Goal: Use online tool/utility: Use online tool/utility

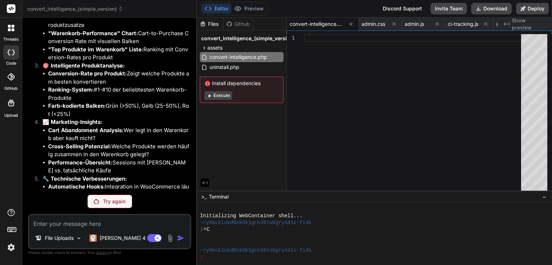
scroll to position [3867, 0]
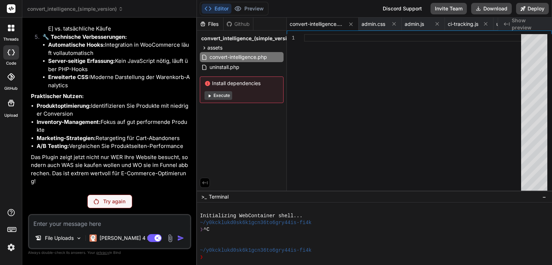
click at [112, 200] on p "Try again" at bounding box center [114, 201] width 22 height 7
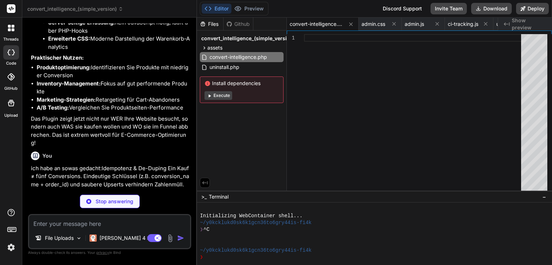
scroll to position [3918, 0]
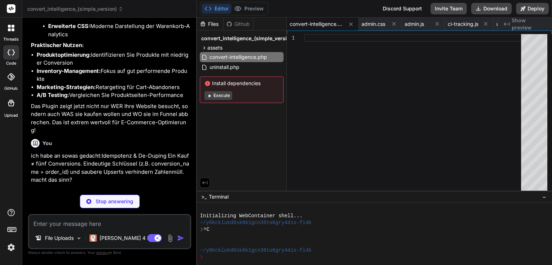
type textarea "x"
click at [138, 152] on p "ich habe an sowas gedacht:Idempotenz & De-Duping Ein Kauf ≠ fünf Conversions. E…" at bounding box center [110, 168] width 159 height 32
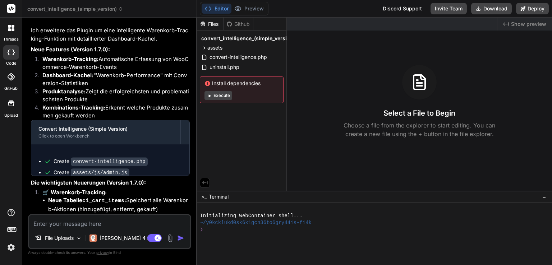
type textarea "x"
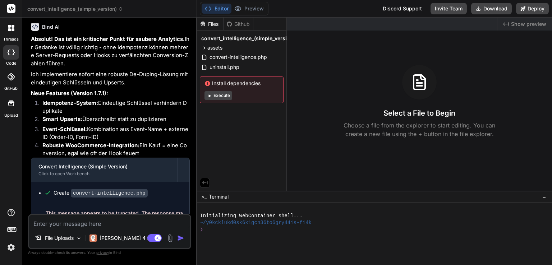
scroll to position [2086, 0]
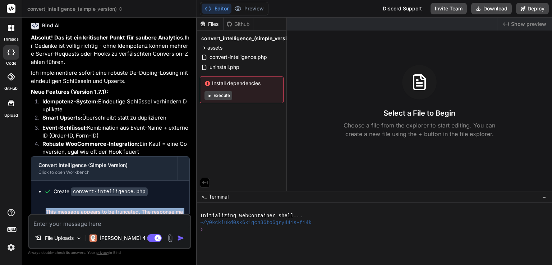
drag, startPoint x: 102, startPoint y: 203, endPoint x: 43, endPoint y: 199, distance: 59.1
click at [43, 203] on div "This message appears to be truncated. The response may be incomplete." at bounding box center [110, 216] width 158 height 26
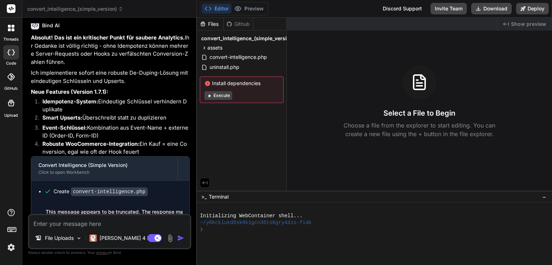
click at [107, 226] on textarea at bounding box center [109, 221] width 161 height 13
type textarea "e"
type textarea "x"
type textarea "er"
type textarea "x"
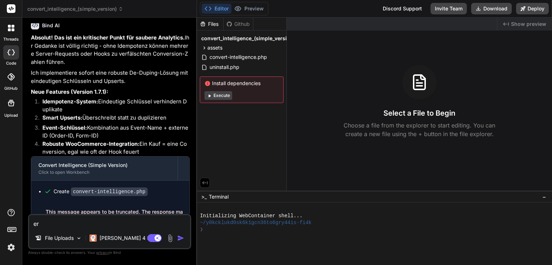
type textarea "ers"
type textarea "x"
type textarea "erst"
type textarea "x"
type textarea "erste"
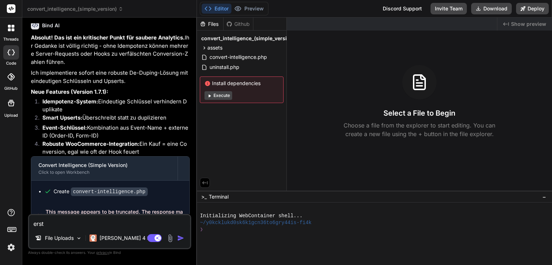
type textarea "x"
type textarea "erstel"
type textarea "x"
type textarea "erstell"
type textarea "x"
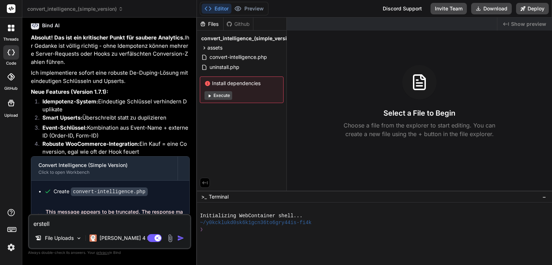
type textarea "erstelle"
type textarea "x"
type textarea "erstelle"
type textarea "x"
type textarea "erstelle n"
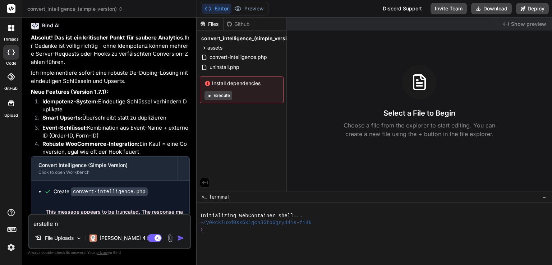
type textarea "x"
type textarea "erstelle no"
type textarea "x"
type textarea "erstelle noc"
type textarea "x"
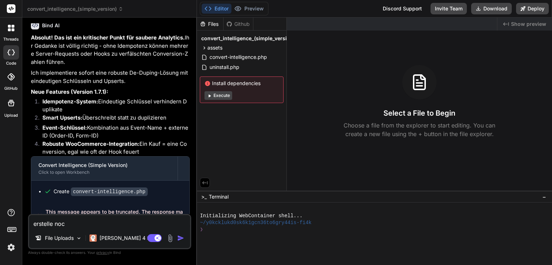
type textarea "erstelle noch"
type textarea "x"
type textarea "erstelle nochm"
type textarea "x"
type textarea "erstelle nochma"
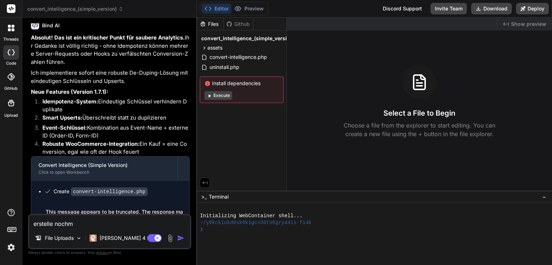
type textarea "x"
type textarea "erstelle nochmal"
type textarea "x"
type textarea "erstelle nochmal"
type textarea "x"
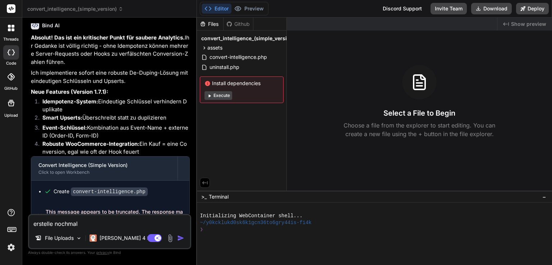
type textarea "erstelle nochmal d"
type textarea "x"
type textarea "erstelle nochmal di"
type textarea "x"
type textarea "erstelle nochmal die"
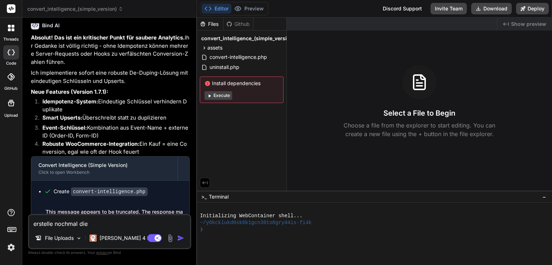
type textarea "x"
type textarea "erstelle nochmal die"
type textarea "x"
type textarea "erstelle nochmal die d"
type textarea "x"
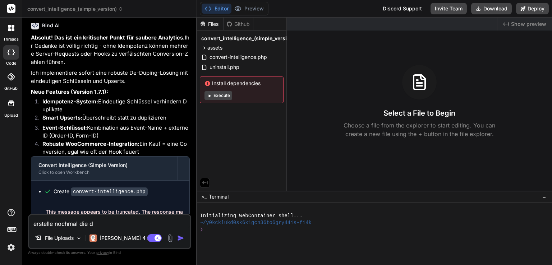
type textarea "erstelle nochmal die da"
type textarea "x"
type textarea "erstelle nochmal die dat"
type textarea "x"
type textarea "erstelle nochmal die date"
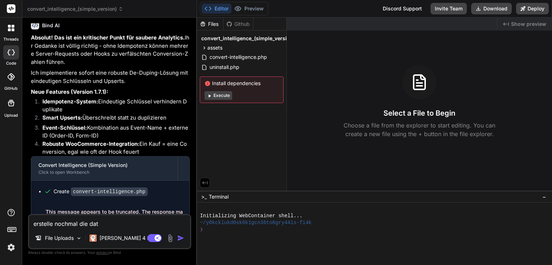
type textarea "x"
type textarea "erstelle nochmal die datei"
type textarea "x"
type textarea "erstelle nochmal die dateie"
type textarea "x"
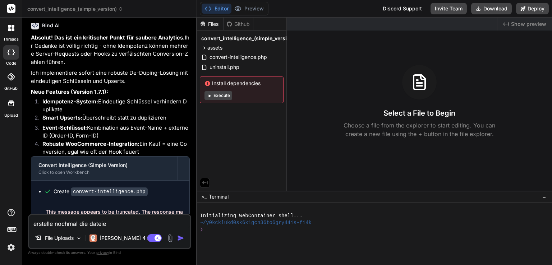
type textarea "erstelle nochmal die dateien"
type textarea "x"
type textarea "erstelle nochmal die dateien."
type textarea "x"
type textarea "erstelle nochmal die dateien."
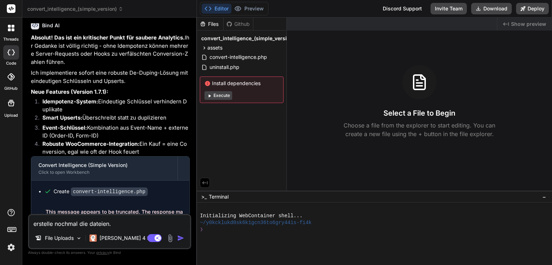
type textarea "x"
type textarea "erstelle nochmal die dateien. v"
type textarea "x"
type textarea "erstelle nochmal die dateien. ve"
type textarea "x"
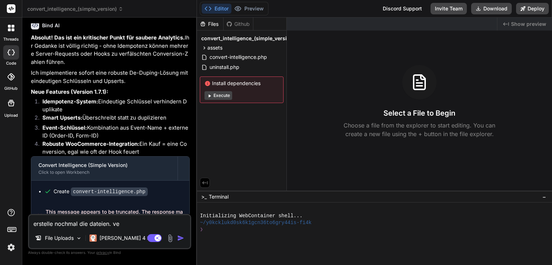
type textarea "erstelle nochmal die dateien. ver"
type textarea "x"
type textarea "erstelle nochmal die dateien. vers"
type textarea "x"
type textarea "erstelle nochmal die dateien. versi"
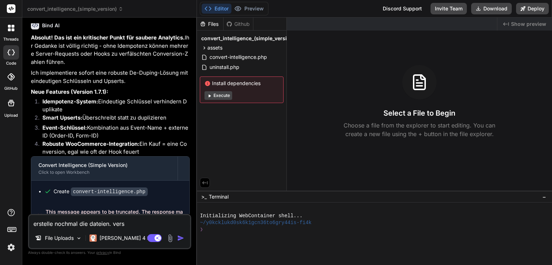
type textarea "x"
type textarea "erstelle nochmal die dateien. versio"
type textarea "x"
type textarea "erstelle nochmal die dateien. version"
type textarea "x"
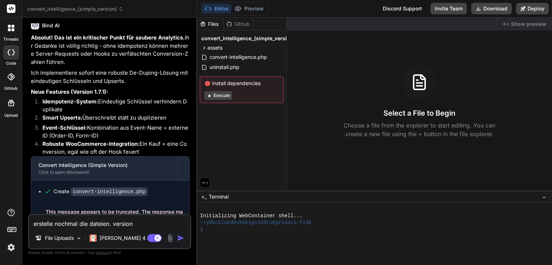
type textarea "erstelle nochmal die dateien. version"
type textarea "x"
type textarea "erstelle nochmal die dateien. version i"
type textarea "x"
type textarea "erstelle nochmal die dateien. version is"
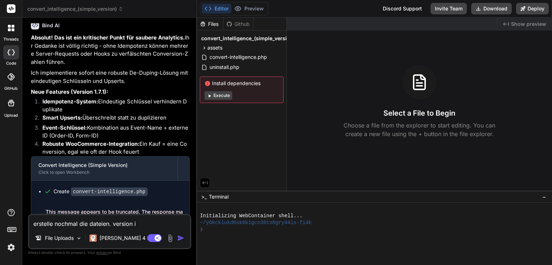
type textarea "x"
type textarea "erstelle nochmal die dateien. version ist"
type textarea "x"
type textarea "erstelle nochmal die dateien. version ist"
type textarea "x"
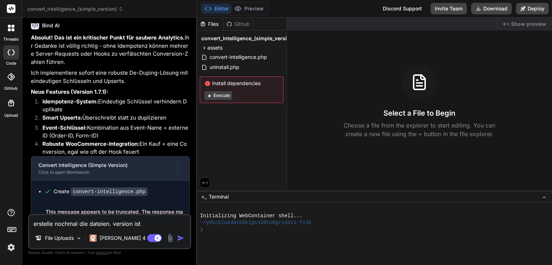
type textarea "erstelle nochmal die dateien. version ist d"
type textarea "x"
type textarea "erstelle nochmal die dateien. version ist da"
type textarea "x"
type textarea "erstelle nochmal die dateien. version ist dan"
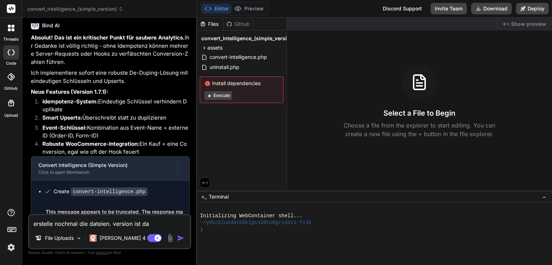
type textarea "x"
type textarea "erstelle nochmal die dateien. version ist dann"
type textarea "x"
type textarea "erstelle nochmal die dateien. version ist dann"
type textarea "x"
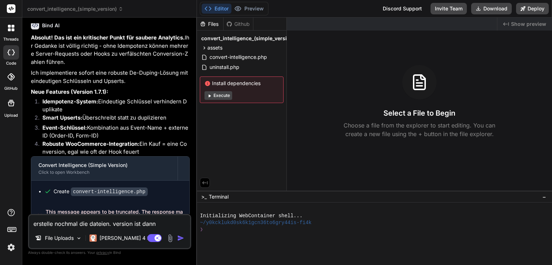
type textarea "erstelle nochmal die dateien. version ist dann 1"
type textarea "x"
type textarea "erstelle nochmal die dateien. version ist dann 1."
type textarea "x"
type textarea "erstelle nochmal die dateien. version ist dann 1.7"
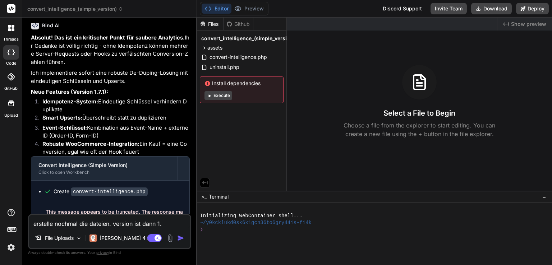
type textarea "x"
type textarea "erstelle nochmal die dateien. version ist dann 1.7."
type textarea "x"
type textarea "erstelle nochmal die dateien. version ist dann 1.7.1"
type textarea "x"
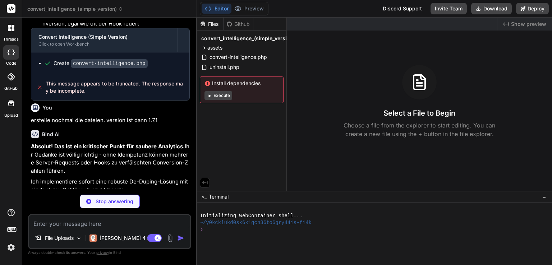
scroll to position [2322, 0]
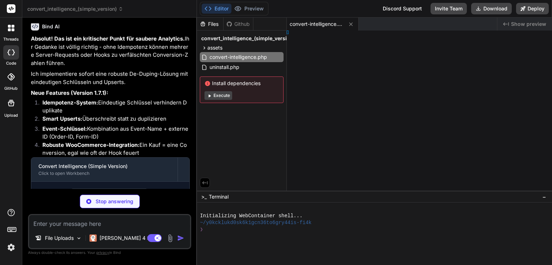
type textarea "x"
type textarea ");"
type textarea "x"
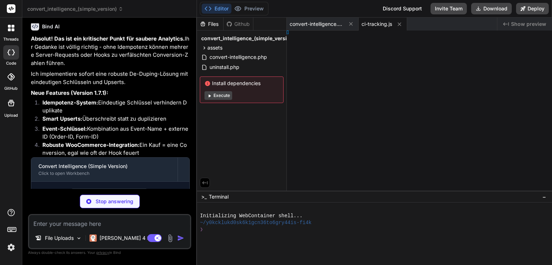
type textarea "initTracking(); });"
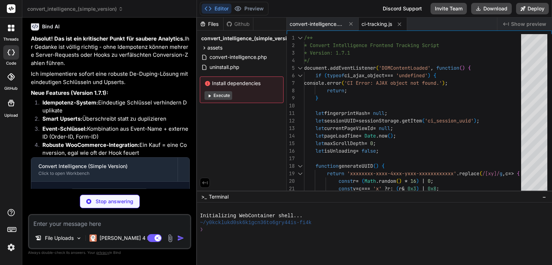
scroll to position [2344, 0]
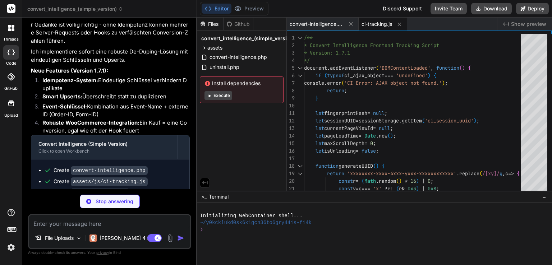
type textarea "x"
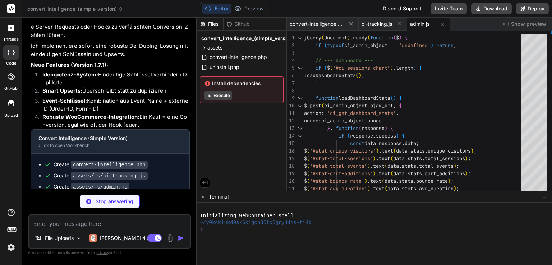
scroll to position [2355, 0]
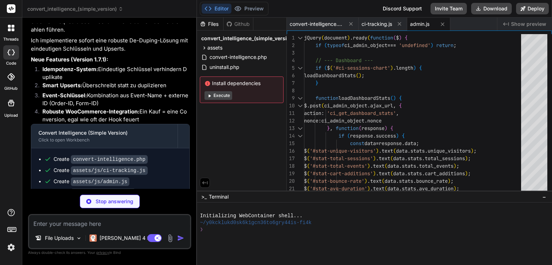
type textarea "x"
type textarea "}"
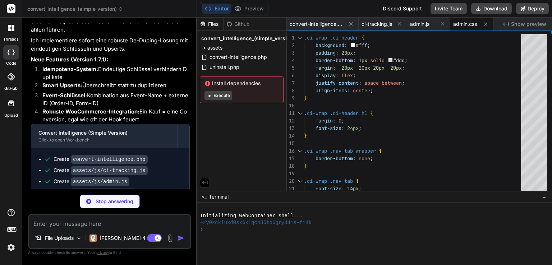
scroll to position [2366, 0]
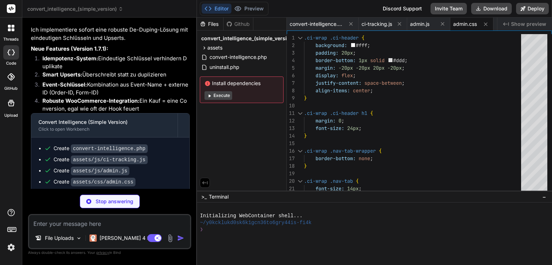
type textarea "x"
type textarea "if (file_exists($log_file)) { @unlink($log_file); }"
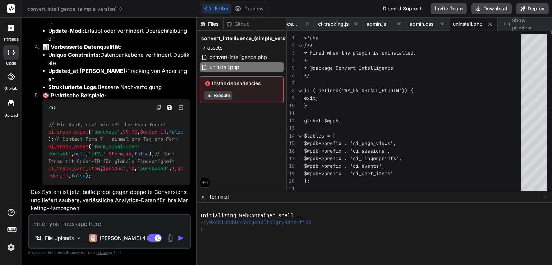
scroll to position [2711, 0]
click at [491, 10] on button "Download" at bounding box center [491, 9] width 41 height 12
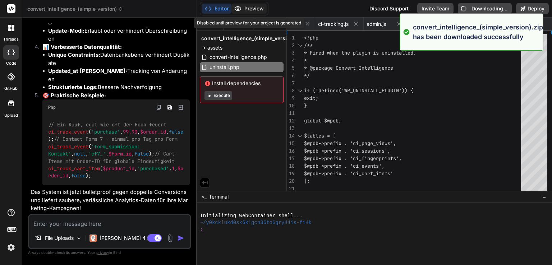
type textarea "x"
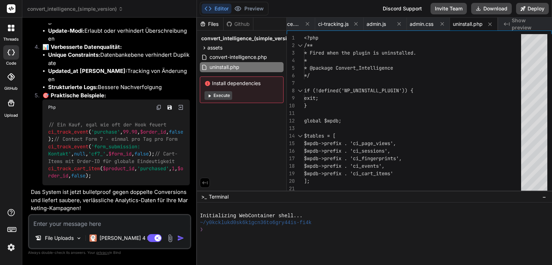
click at [112, 219] on textarea at bounding box center [109, 221] width 161 height 13
type textarea "w"
type textarea "x"
type textarea "wa"
type textarea "x"
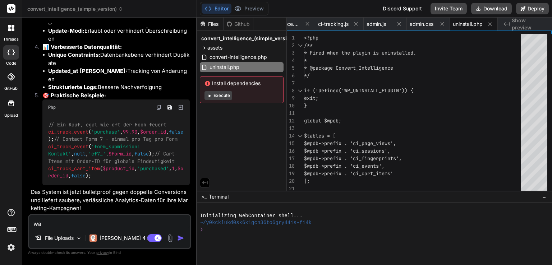
type textarea "was"
type textarea "x"
type textarea "was"
type textarea "x"
type textarea "was h"
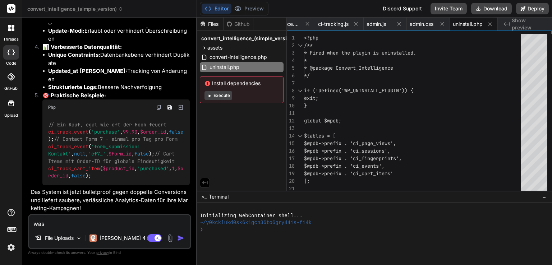
type textarea "x"
type textarea "was hä"
type textarea "x"
type textarea "was häl"
type textarea "x"
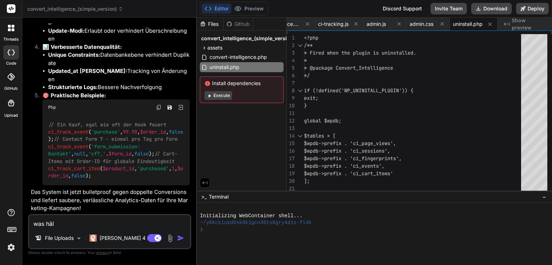
type textarea "was häls"
type textarea "x"
type textarea "was hälst"
type textarea "x"
type textarea "was hälst"
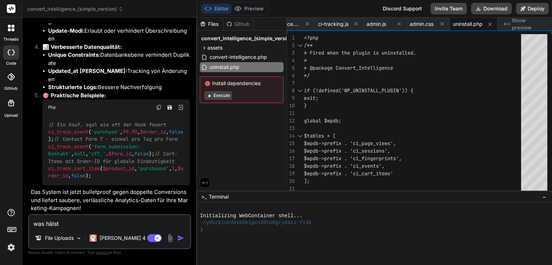
type textarea "x"
type textarea "was hälst d"
type textarea "x"
type textarea "was hälst du"
type textarea "x"
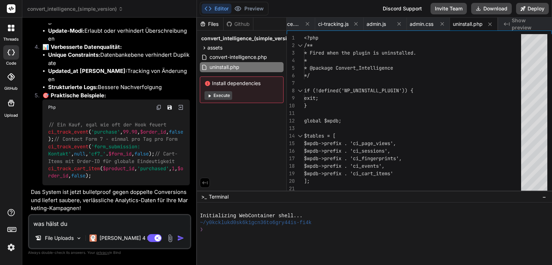
type textarea "was hälst du"
type textarea "x"
type textarea "was hälst du f"
type textarea "x"
type textarea "was hälst du fü"
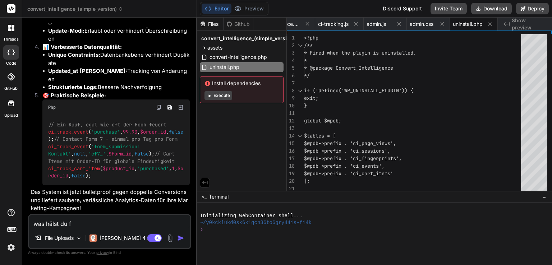
type textarea "x"
type textarea "was hälst du für"
type textarea "x"
type textarea "was hälst du für"
type textarea "x"
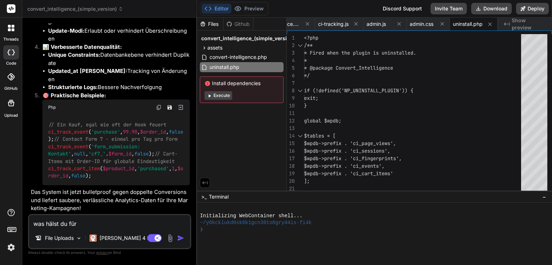
type textarea "was hälst du für v"
type textarea "x"
type textarea "was hälst du für ve"
type textarea "x"
type textarea "was hälst du für ver"
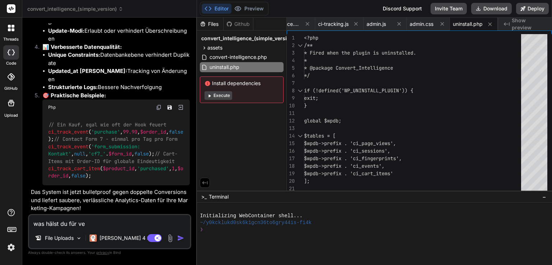
type textarea "x"
type textarea "was hälst du für vers"
type textarea "x"
type textarea "was hälst du für versi"
type textarea "x"
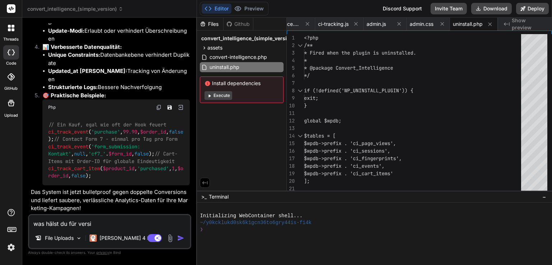
type textarea "was hälst du für versio"
type textarea "x"
type textarea "was hälst du für version"
type textarea "x"
type textarea "was hälst du für version"
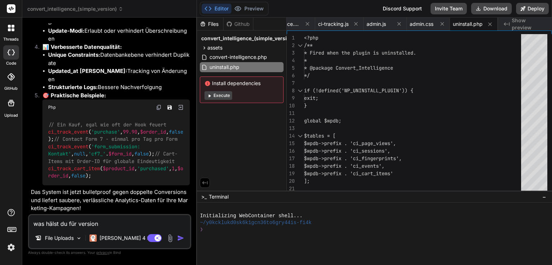
type textarea "x"
type textarea "was hälst du für version 1"
type textarea "x"
type textarea "was hälst du für version 1."
type textarea "x"
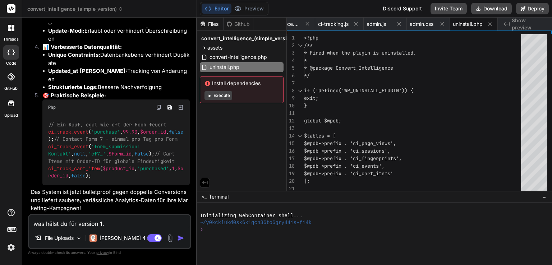
type textarea "was hälst du für version 1.7"
type textarea "x"
type textarea "was hälst du für version 1.7."
type textarea "x"
type textarea "was hälst du für version 1.7.2"
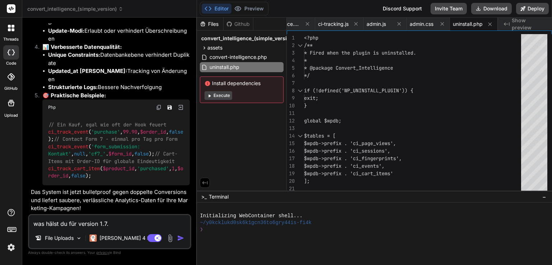
type textarea "x"
type textarea "was hälst du für version 1.7.2"
type textarea "x"
type textarea "was hälst du für version 1.7.2 v"
type textarea "x"
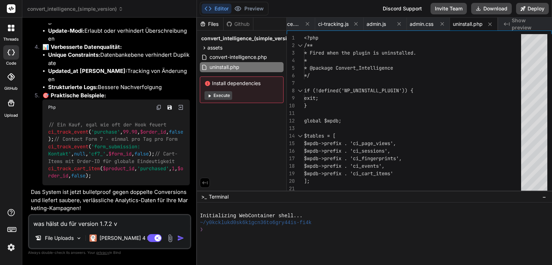
type textarea "was hälst du für version 1.7.2 vo"
type textarea "x"
type textarea "was hälst du für version 1.7.2 von"
type textarea "x"
type textarea "was hälst du für version 1.7.2 von:"
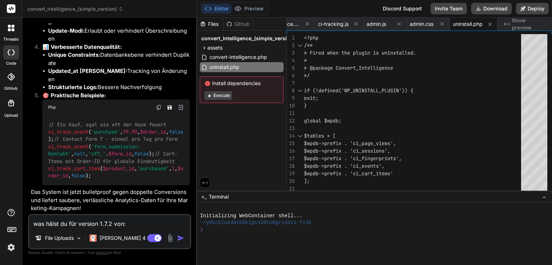
type textarea "x"
paste textarea "Attributions-Snapshot zur Conversion Beim Schreiben der Conversion Quelle speic…"
type textarea "was hälst du für version 1.7.2 von:Attributions-Snapshot zur Conversion Beim Sc…"
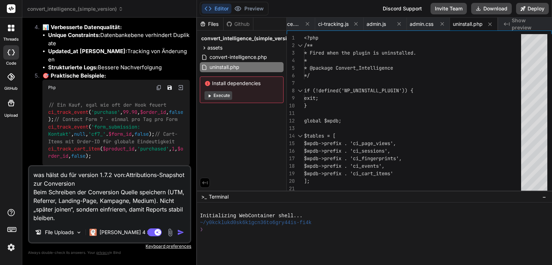
type textarea "x"
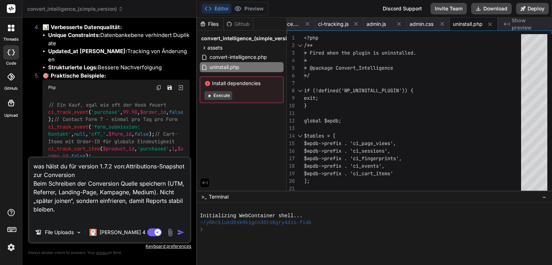
type textarea "was hälst du für version 1.7.2 von:Attributions-Snapshot zur Conversion Beim Sc…"
type textarea "x"
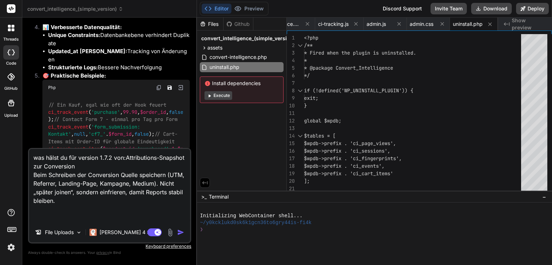
type textarea "was hälst du für version 1.7.2 von:Attributions-Snapshot zur Conversion Beim Sc…"
type textarea "x"
type textarea "was hälst du für version 1.7.2 von:Attributions-Snapshot zur Conversion Beim Sc…"
type textarea "x"
type textarea "was hälst du für version 1.7.2 von:Attributions-Snapshot zur Conversion Beim Sc…"
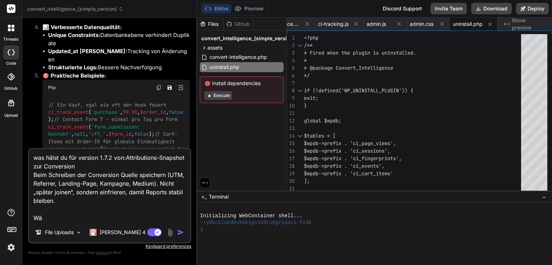
type textarea "x"
type textarea "was hälst du für version 1.7.2 von:Attributions-Snapshot zur Conversion Beim Sc…"
type textarea "x"
type textarea "was hälst du für version 1.7.2 von:Attributions-Snapshot zur Conversion Beim Sc…"
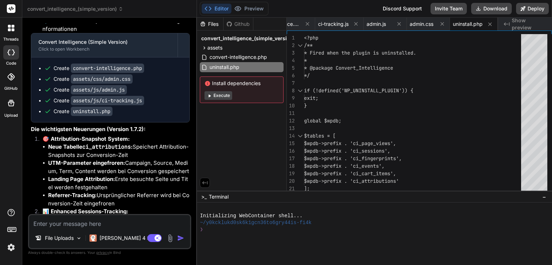
scroll to position [3492, 0]
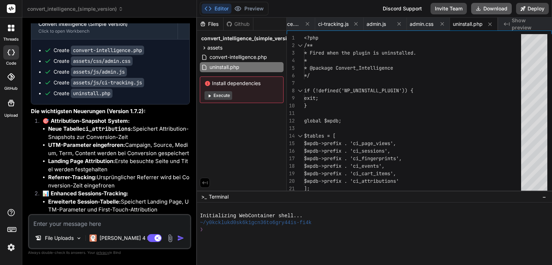
click at [497, 8] on button "Download" at bounding box center [491, 9] width 41 height 12
click at [96, 222] on textarea at bounding box center [109, 221] width 161 height 13
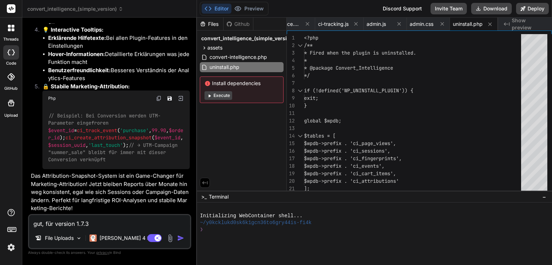
scroll to position [3796, 0]
paste textarea "Basis-Report: Conversions, Umsatz, Conversion-Rate, AOV Zeitraumwähler, schnell…"
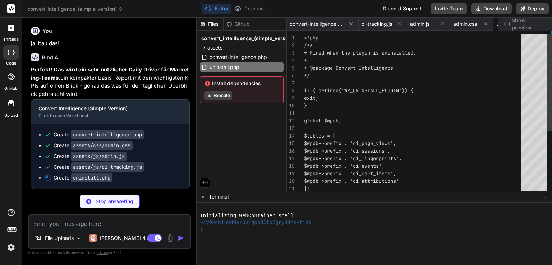
scroll to position [0, 44]
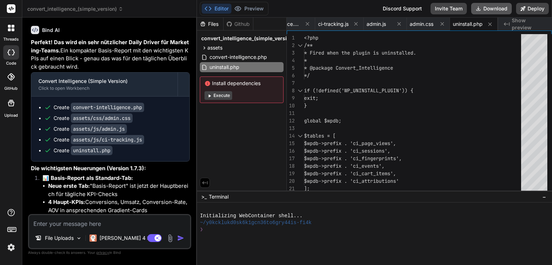
click at [501, 10] on button "Download" at bounding box center [491, 9] width 41 height 12
click at [118, 223] on textarea at bounding box center [109, 221] width 161 height 13
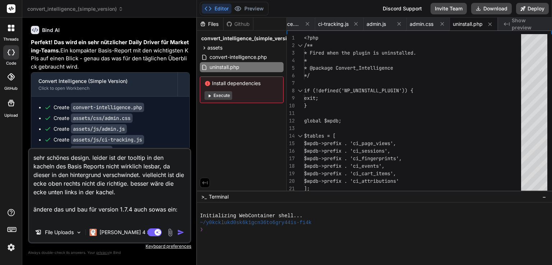
paste textarea "Abbruch-Kennzahlen „Cart Abandonment“, „Checkout Abandonment“ aus Events/Funnel…"
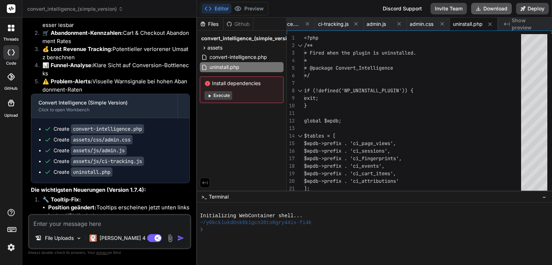
click at [493, 8] on button "Download" at bounding box center [491, 9] width 41 height 12
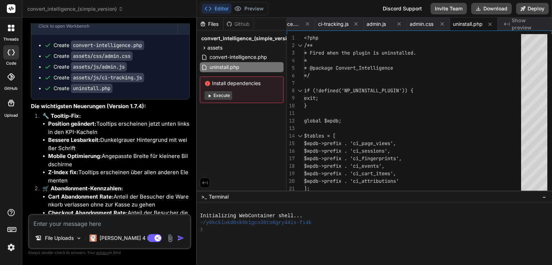
scroll to position [5218, 0]
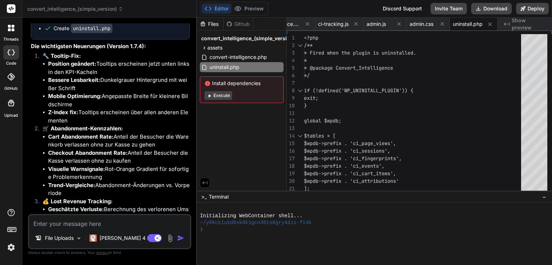
click at [89, 223] on textarea at bounding box center [109, 221] width 161 height 13
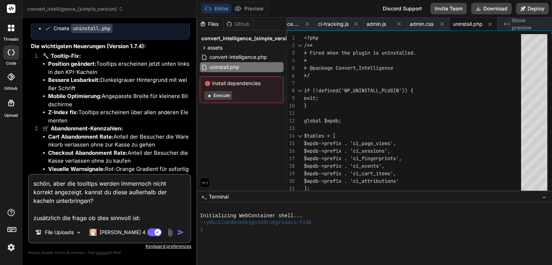
paste textarea "Export (CSV/JSON) Zeitraumbezogen, Spalten klar: ts, session_uuid, fingerprint_…"
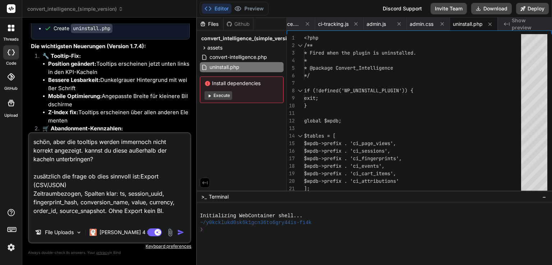
scroll to position [9, 0]
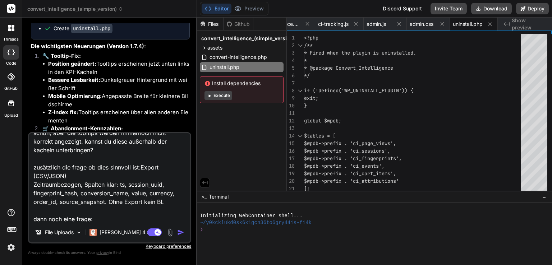
click at [137, 169] on textarea "schön, aber die tooltips werden immernoch nicht korrekt angezeigt. kannst du di…" at bounding box center [109, 177] width 161 height 89
click at [167, 203] on textarea "schön, aber die tooltips werden immernoch nicht korrekt angezeigt. kannst du di…" at bounding box center [109, 177] width 161 height 89
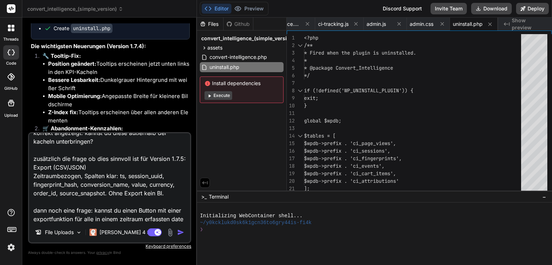
scroll to position [26, 0]
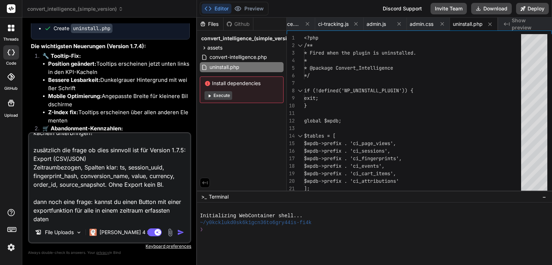
click at [95, 213] on textarea "schön, aber die tooltips werden immernoch nicht korrekt angezeigt. kannst du di…" at bounding box center [109, 177] width 161 height 89
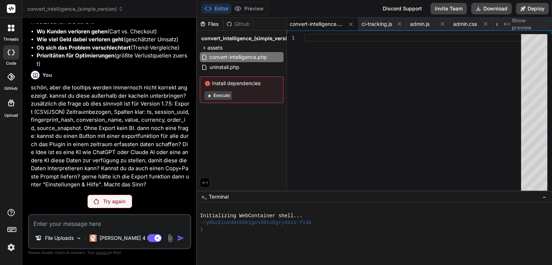
scroll to position [5781, 0]
click at [127, 200] on div "Try again" at bounding box center [109, 202] width 45 height 14
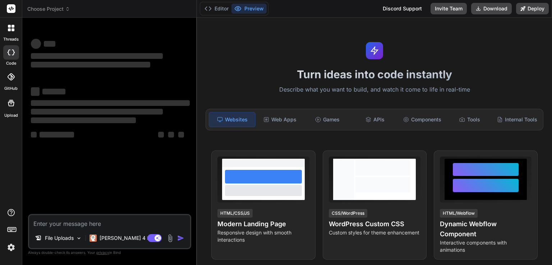
click at [63, 6] on span "Choose Project" at bounding box center [48, 8] width 43 height 7
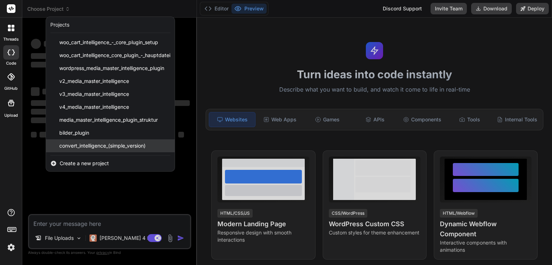
click at [115, 143] on span "convert_intelligence_(simple_version)" at bounding box center [102, 145] width 86 height 7
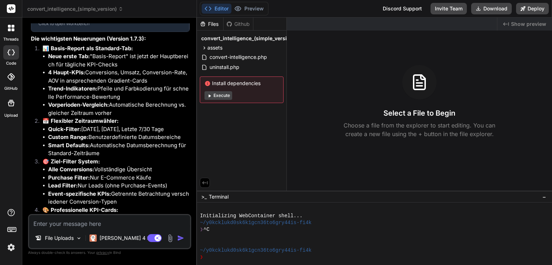
type textarea "x"
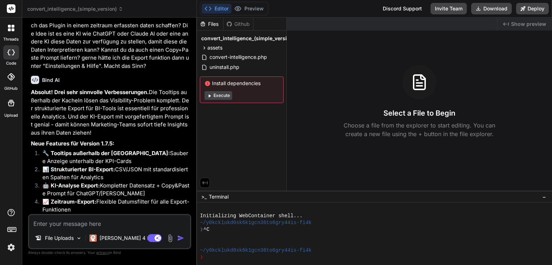
scroll to position [2660, 0]
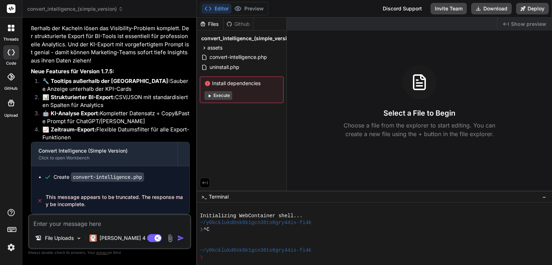
click at [97, 221] on textarea at bounding box center [109, 221] width 161 height 13
type textarea "e"
type textarea "x"
type textarea "er"
type textarea "x"
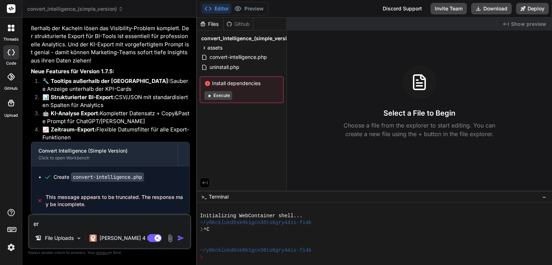
type textarea "ers"
type textarea "x"
type textarea "erst"
type textarea "x"
type textarea "erste"
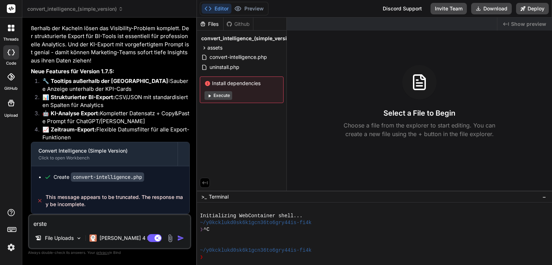
type textarea "x"
type textarea "erstel"
type textarea "x"
type textarea "erstell"
type textarea "x"
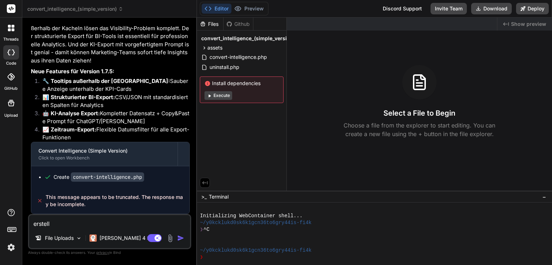
type textarea "erstelle"
type textarea "x"
type textarea "erstelle"
type textarea "x"
type textarea "erstelle 1"
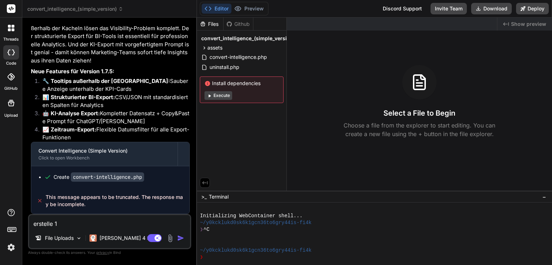
type textarea "x"
type textarea "erstelle 1."
type textarea "x"
type textarea "erstelle 1.7"
type textarea "x"
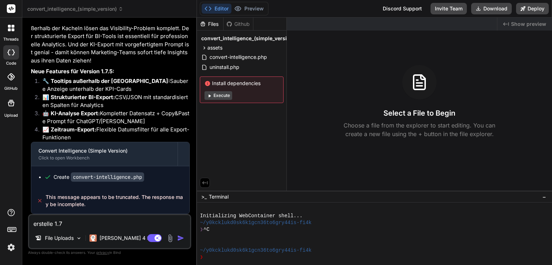
type textarea "erstelle 1.7."
type textarea "x"
type textarea "erstelle 1.7.5"
type textarea "x"
type textarea "erstelle 1.7.5"
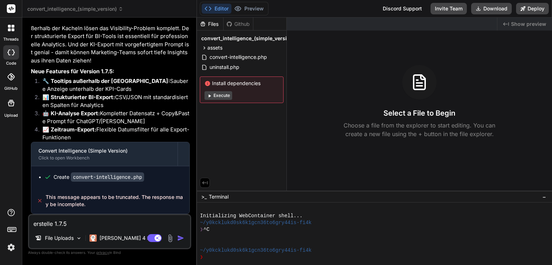
type textarea "x"
type textarea "erstelle 1.7.5 n"
type textarea "x"
type textarea "erstelle 1.7.5 no"
type textarea "x"
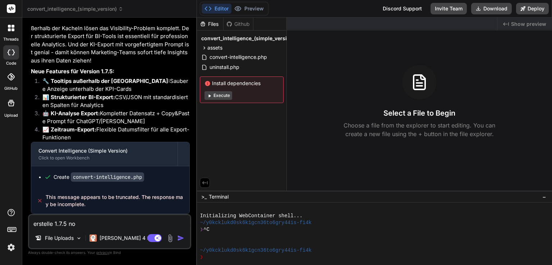
type textarea "erstelle 1.7.5 noc"
type textarea "x"
type textarea "erstelle 1.7.5 noch"
type textarea "x"
type textarea "erstelle 1.7.5 nochm"
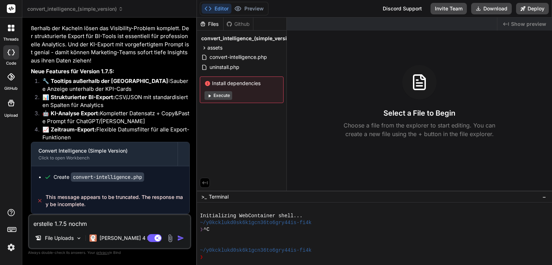
type textarea "x"
type textarea "erstelle 1.7.5 nochma"
type textarea "x"
type textarea "erstelle 1.7.5 nochmal"
click at [181, 236] on img "button" at bounding box center [180, 238] width 7 height 7
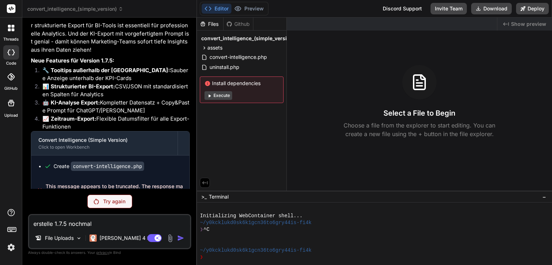
scroll to position [2709, 0]
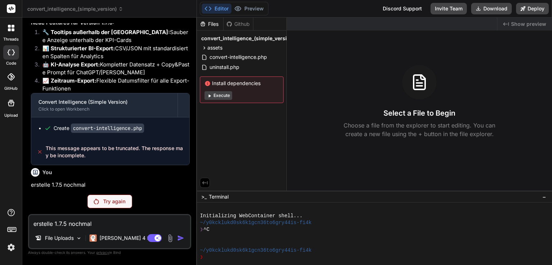
click at [118, 200] on p "Try again" at bounding box center [114, 201] width 22 height 7
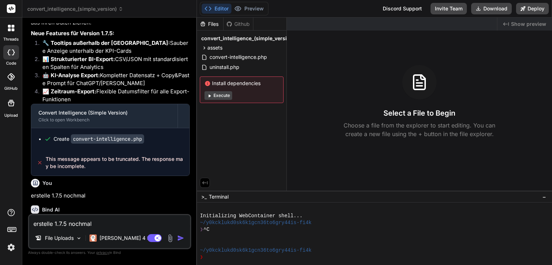
scroll to position [2734, 0]
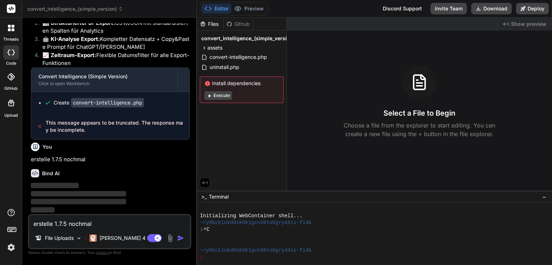
type textarea "x"
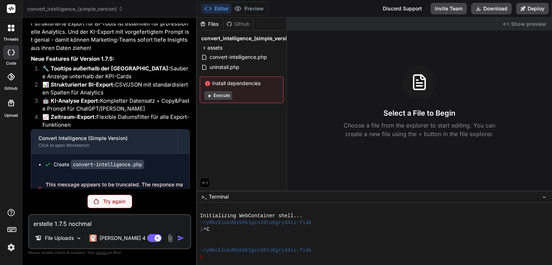
scroll to position [2635, 0]
